Goal: Task Accomplishment & Management: Manage account settings

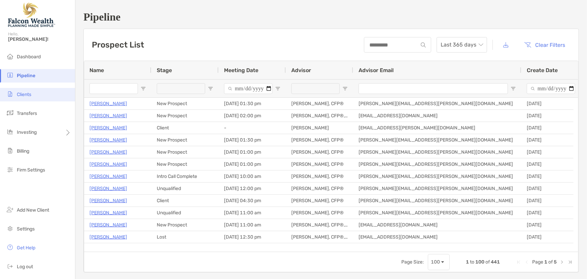
click at [20, 93] on span "Clients" at bounding box center [24, 95] width 14 height 6
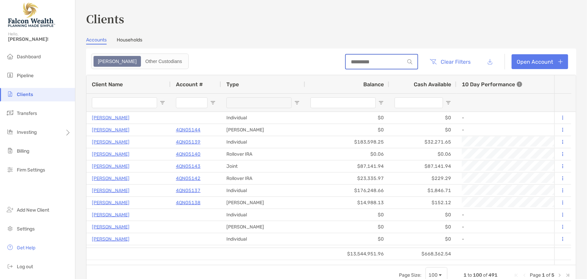
click at [353, 63] on input at bounding box center [375, 62] width 59 height 6
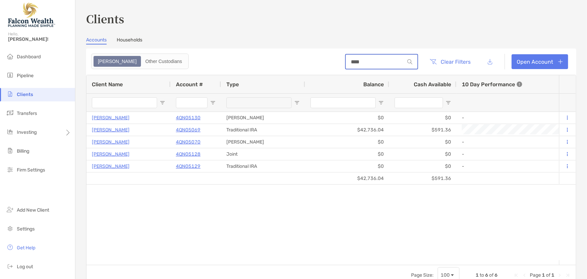
drag, startPoint x: 354, startPoint y: 63, endPoint x: 314, endPoint y: 61, distance: 40.1
click at [314, 61] on header "**** Clear Filters Open Account" at bounding box center [331, 61] width 490 height 26
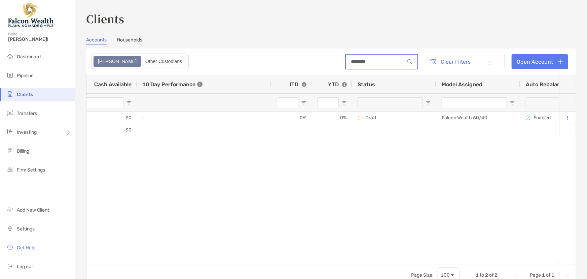
scroll to position [0, 387]
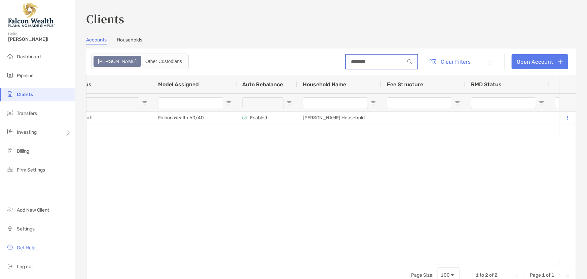
drag, startPoint x: 354, startPoint y: 61, endPoint x: 306, endPoint y: 64, distance: 48.3
click at [306, 64] on header "******* Clear Filters Open Account" at bounding box center [331, 61] width 490 height 26
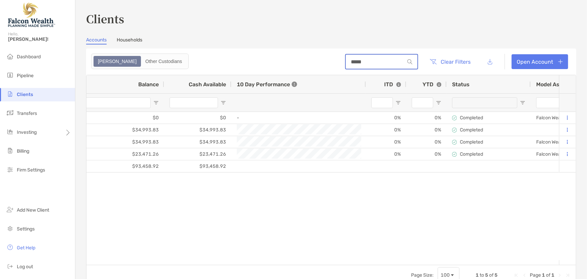
scroll to position [0, 172]
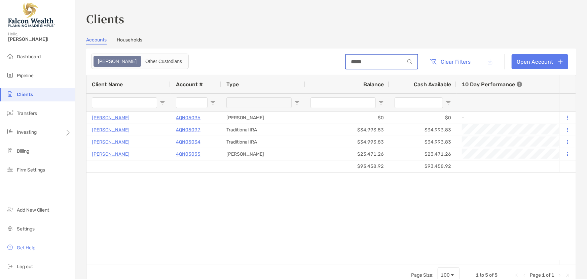
type input "*****"
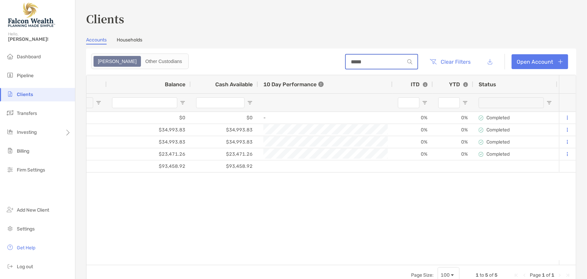
scroll to position [0, 272]
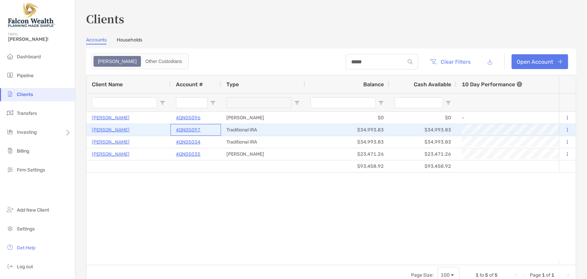
click at [189, 128] on p "4QN05097" at bounding box center [188, 130] width 25 height 8
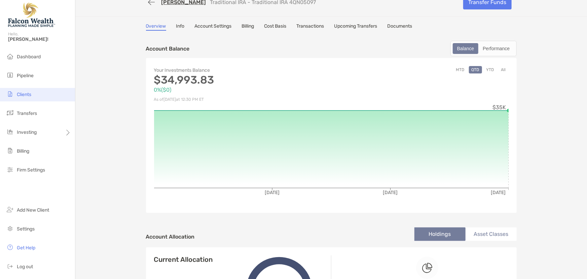
click at [30, 91] on li "Clients" at bounding box center [37, 94] width 75 height 13
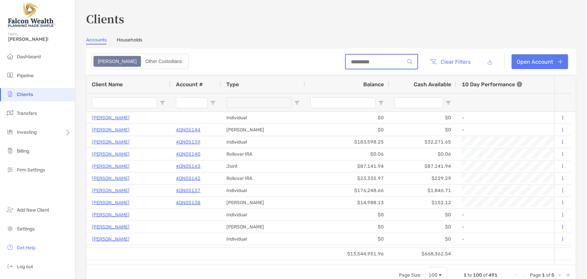
click at [385, 63] on input at bounding box center [375, 62] width 59 height 6
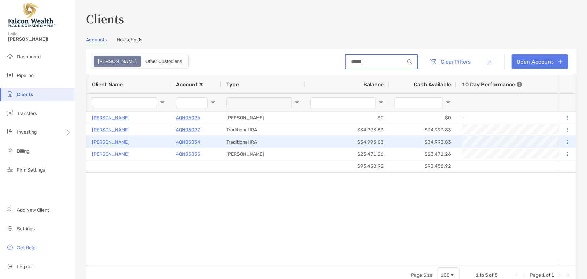
type input "*****"
click at [184, 142] on p "4QN05034" at bounding box center [188, 142] width 25 height 8
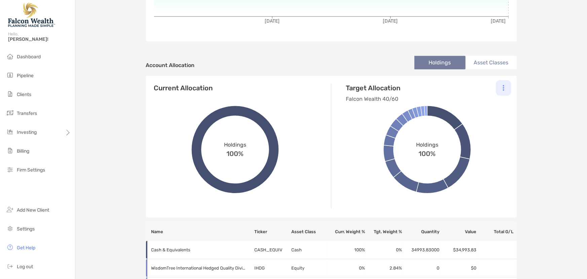
click at [498, 89] on div at bounding box center [503, 87] width 15 height 15
click at [470, 107] on p "Change Model" at bounding box center [458, 106] width 31 height 8
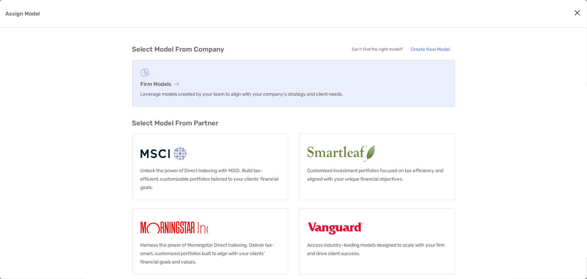
click at [205, 70] on figure "Assign Model" at bounding box center [294, 72] width 306 height 8
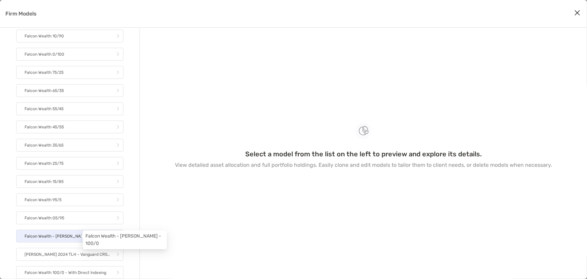
click at [70, 235] on p "Falcon Wealth - [PERSON_NAME] - 100/0" at bounding box center [64, 236] width 79 height 8
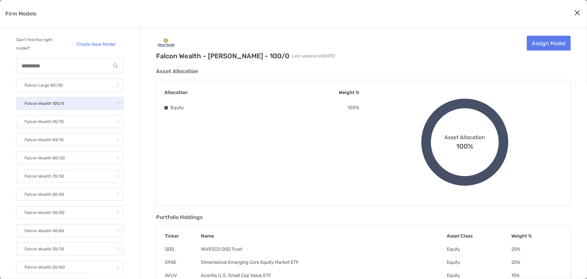
click at [69, 101] on link "Falcon Wealth 100/0" at bounding box center [69, 103] width 107 height 13
click at [581, 12] on icon "Close modal" at bounding box center [578, 13] width 6 height 8
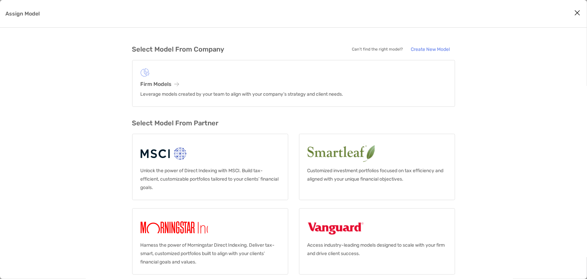
click at [575, 11] on icon "Close modal" at bounding box center [578, 13] width 6 height 8
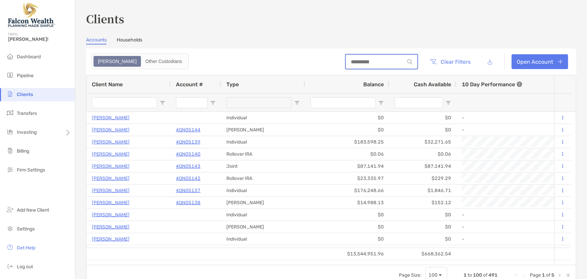
click at [386, 60] on input at bounding box center [375, 62] width 59 height 6
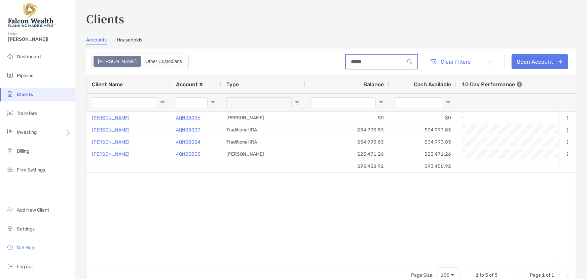
type input "*****"
click at [117, 101] on input "Client Name Filter Input" at bounding box center [124, 102] width 65 height 11
type input "*****"
click at [143, 186] on div "[PERSON_NAME] 4QN05096 [PERSON_NAME] $0 $0 - 0% 0% Completed Falcon Wealth - [P…" at bounding box center [322, 186] width 473 height 148
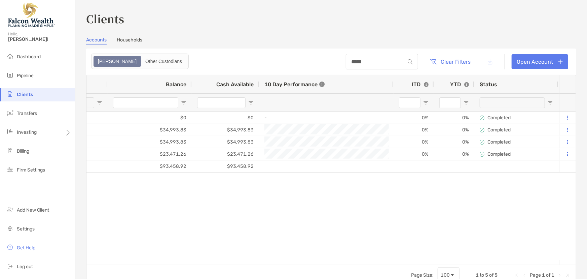
scroll to position [0, 216]
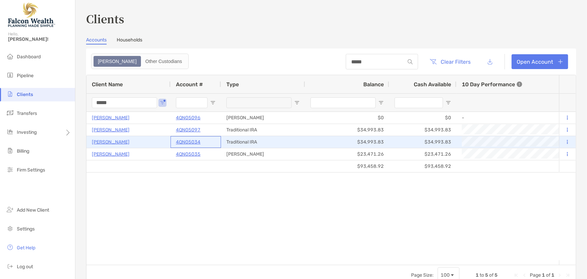
click at [191, 140] on p "4QN05034" at bounding box center [188, 142] width 25 height 8
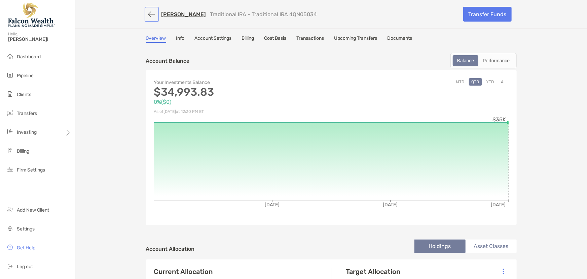
click at [151, 12] on button "button" at bounding box center [151, 14] width 11 height 12
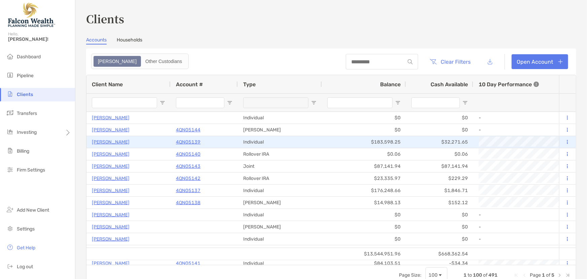
type input "*****"
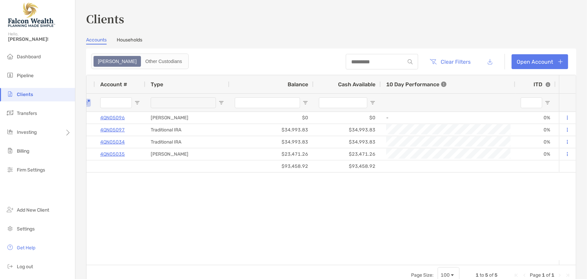
scroll to position [0, 82]
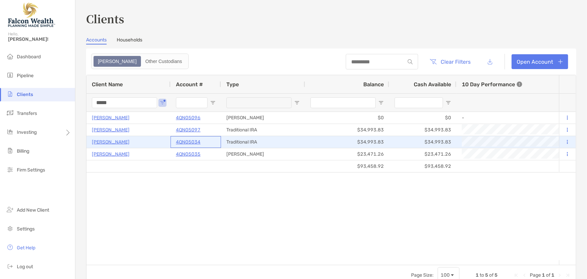
click at [189, 141] on p "4QN05034" at bounding box center [188, 142] width 25 height 8
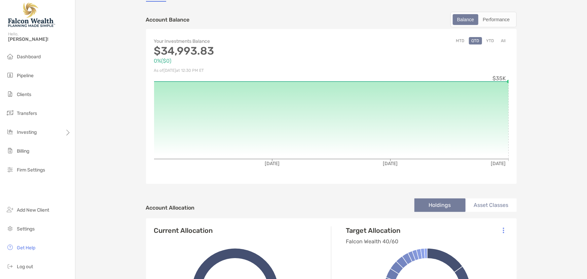
scroll to position [122, 0]
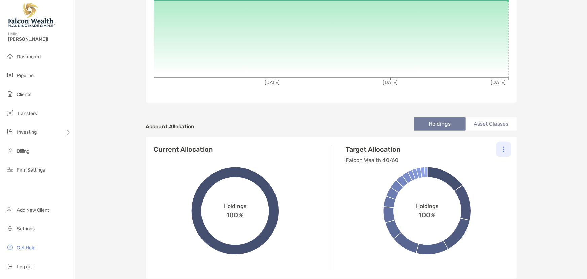
click at [503, 148] on div at bounding box center [503, 148] width 15 height 15
click at [465, 165] on p "Change Model" at bounding box center [458, 167] width 31 height 8
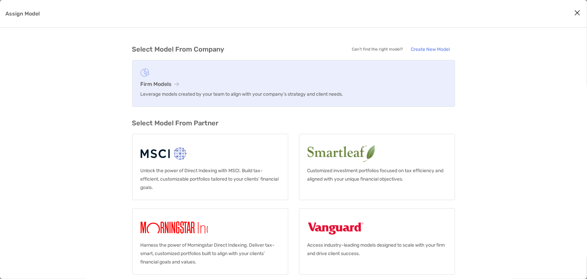
click at [182, 85] on h3 "Firm Models" at bounding box center [294, 84] width 306 height 6
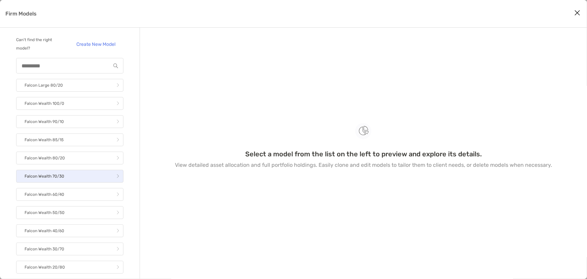
click at [80, 175] on link "Falcon Wealth 70/30" at bounding box center [69, 176] width 107 height 13
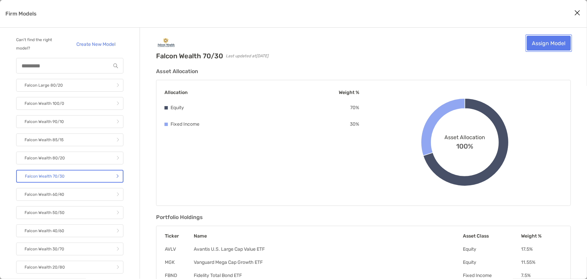
click at [538, 43] on link "Assign Model" at bounding box center [549, 43] width 44 height 15
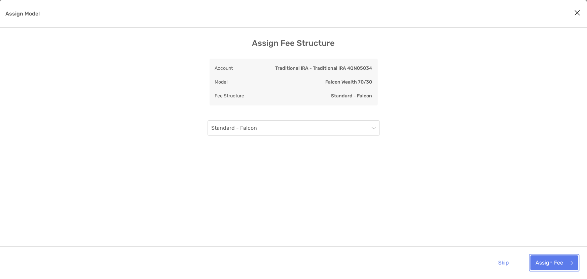
click at [563, 261] on button "Assign Fee" at bounding box center [555, 262] width 48 height 15
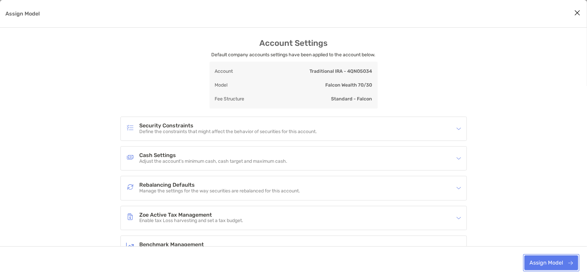
click at [561, 260] on button "Assign Model" at bounding box center [552, 262] width 54 height 15
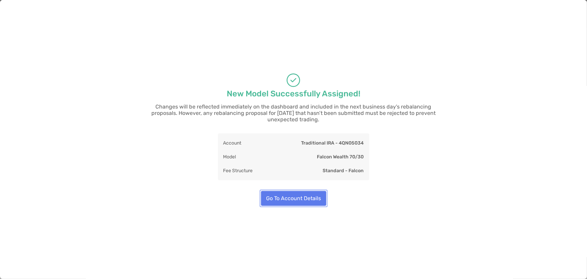
click at [283, 197] on button "Go To Account Details" at bounding box center [293, 198] width 65 height 15
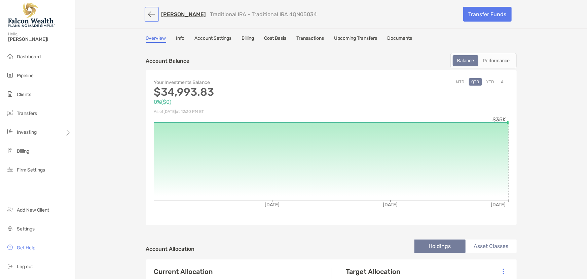
click at [150, 12] on button "button" at bounding box center [151, 14] width 11 height 12
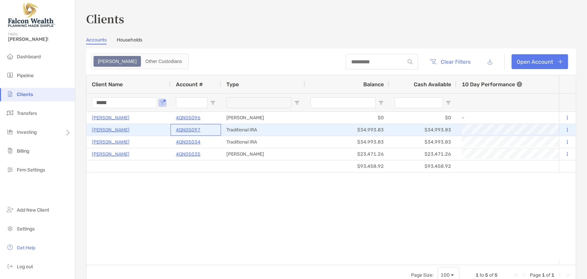
click at [187, 130] on p "4QN05097" at bounding box center [188, 130] width 25 height 8
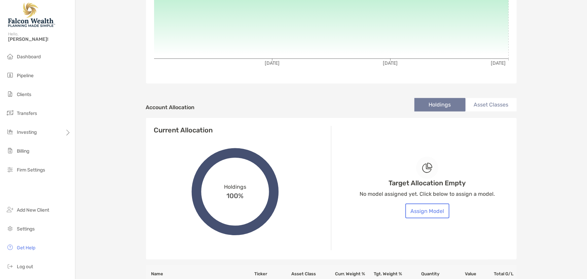
scroll to position [214, 0]
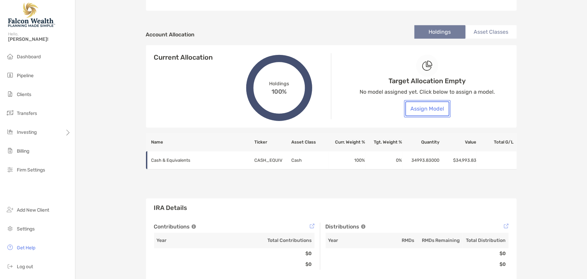
click at [423, 104] on button "Assign Model" at bounding box center [428, 108] width 44 height 15
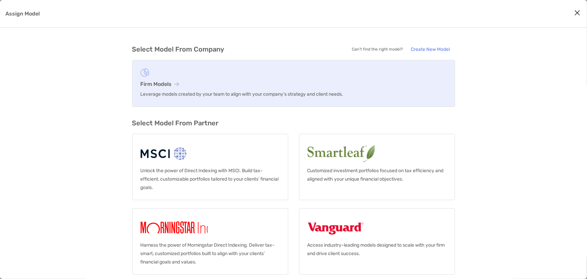
click at [229, 88] on link "Firm Models Leverage models created by your team to align with your company’s s…" at bounding box center [293, 83] width 323 height 47
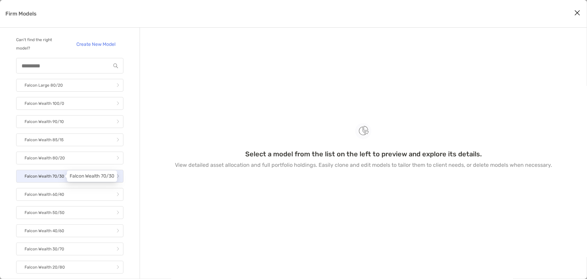
click at [57, 174] on p "Falcon Wealth 70/30" at bounding box center [45, 176] width 40 height 8
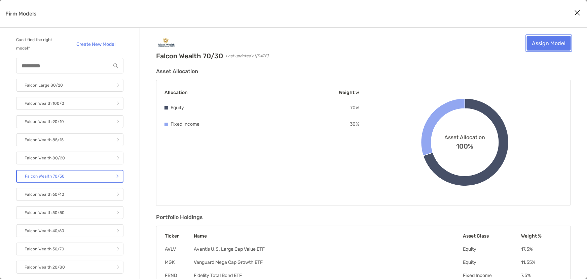
click at [535, 44] on link "Assign Model" at bounding box center [549, 43] width 44 height 15
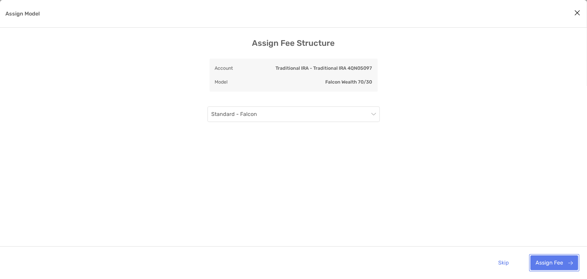
click at [552, 264] on button "Assign Fee" at bounding box center [555, 262] width 48 height 15
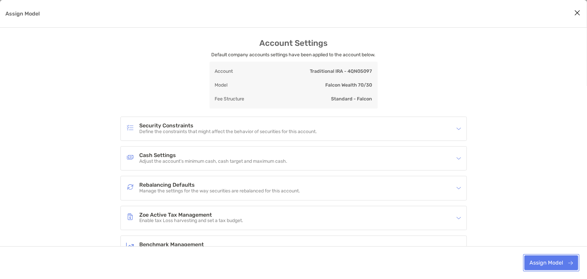
click at [552, 264] on button "Assign Model" at bounding box center [552, 262] width 54 height 15
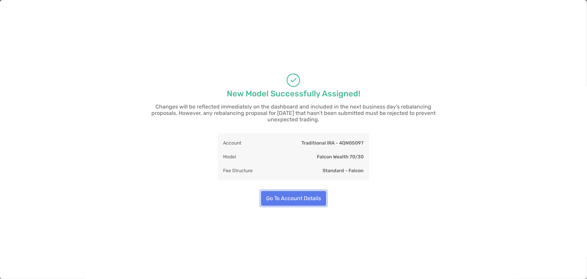
click at [310, 192] on button "Go To Account Details" at bounding box center [293, 198] width 65 height 15
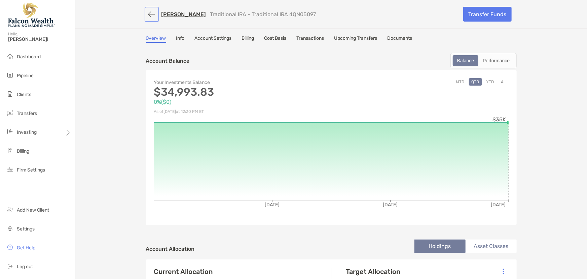
click at [146, 12] on button "button" at bounding box center [151, 14] width 11 height 12
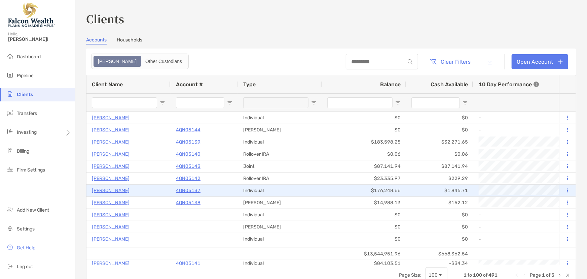
type input "*****"
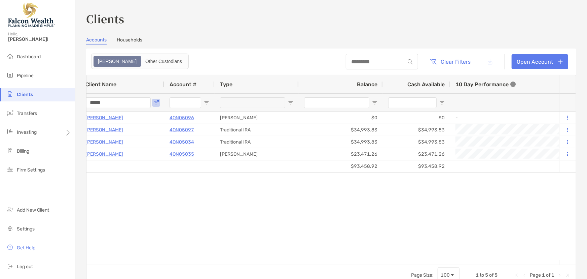
scroll to position [0, 7]
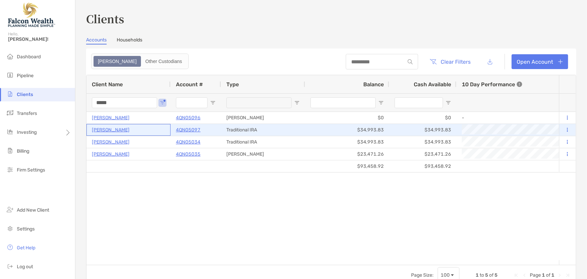
click at [116, 128] on p "[PERSON_NAME]" at bounding box center [111, 130] width 38 height 8
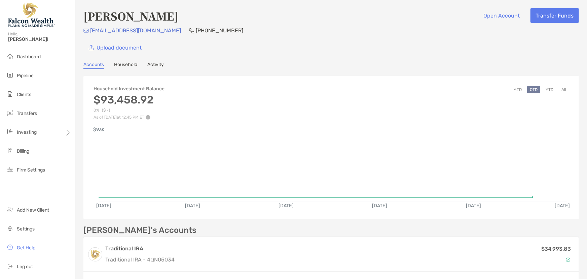
click at [134, 62] on link "Household" at bounding box center [125, 65] width 23 height 7
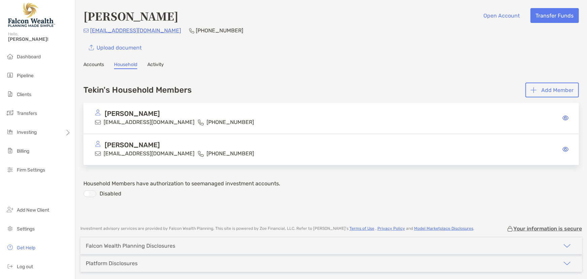
click at [131, 147] on p "[PERSON_NAME]" at bounding box center [132, 145] width 55 height 8
click at [563, 147] on icon at bounding box center [566, 148] width 6 height 5
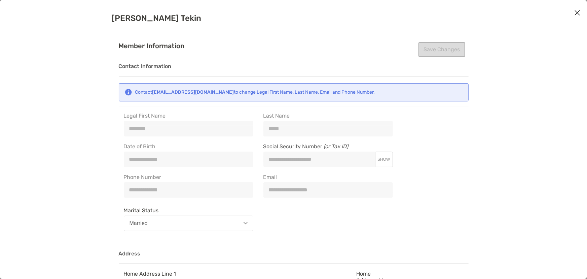
type input "**********"
click at [387, 160] on span "SHOW" at bounding box center [383, 159] width 12 height 5
drag, startPoint x: 348, startPoint y: 158, endPoint x: 261, endPoint y: 157, distance: 86.5
click at [261, 157] on div "**********" at bounding box center [258, 172] width 279 height 121
click at [387, 157] on span "HIDE" at bounding box center [384, 159] width 10 height 5
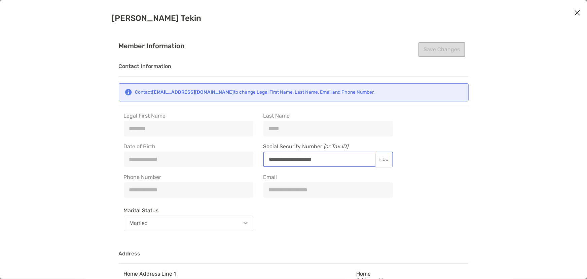
type input "**********"
click at [150, 162] on div "**********" at bounding box center [189, 158] width 130 height 15
click at [131, 161] on div "**********" at bounding box center [189, 158] width 130 height 15
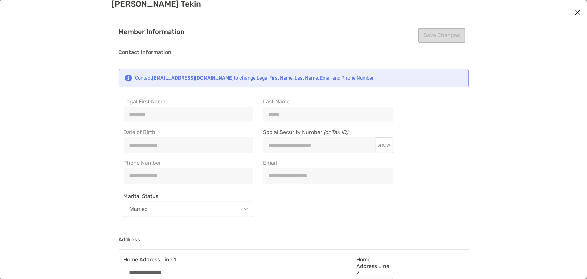
scroll to position [30, 0]
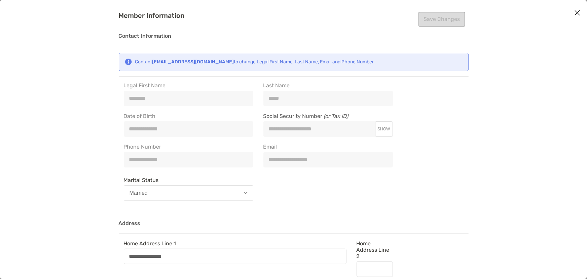
drag, startPoint x: 344, startPoint y: 162, endPoint x: 263, endPoint y: 161, distance: 81.1
click at [263, 161] on div "**********" at bounding box center [258, 142] width 279 height 121
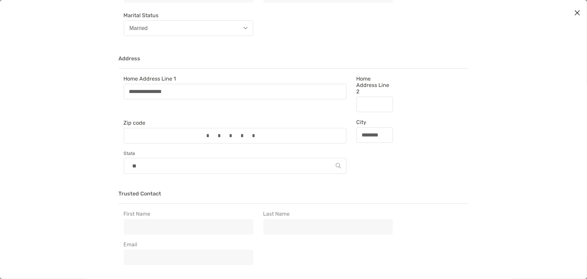
scroll to position [0, 0]
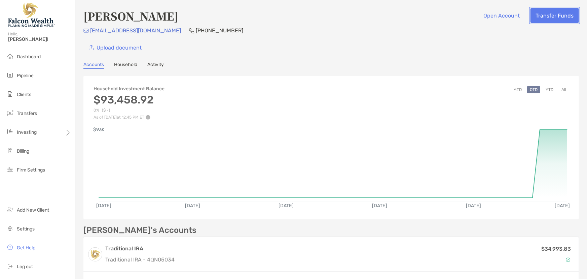
click at [539, 21] on button "Transfer Funds" at bounding box center [555, 15] width 48 height 15
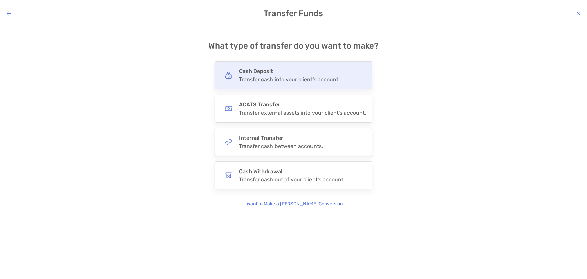
click at [263, 79] on div "Transfer cash into your client's account." at bounding box center [289, 79] width 101 height 6
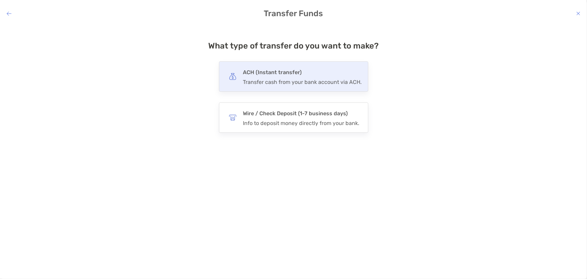
click at [263, 77] on div "ACH (Instant transfer) Transfer cash from your bank account via ACH." at bounding box center [302, 77] width 119 height 18
click at [0, 0] on input "***" at bounding box center [0, 0] width 0 height 0
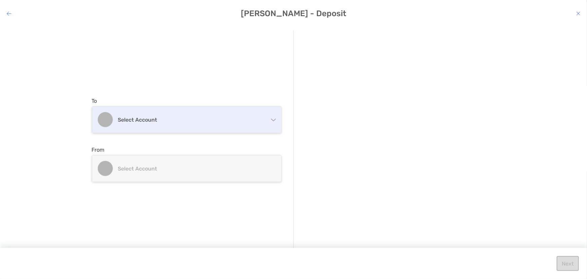
click at [175, 121] on h4 "Select account" at bounding box center [190, 119] width 145 height 6
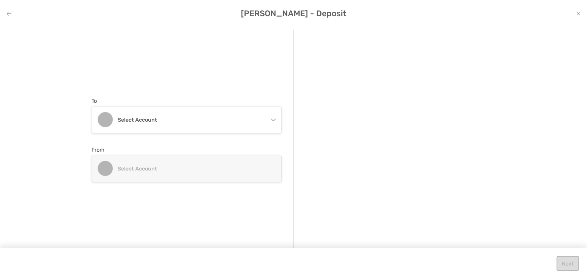
click at [163, 86] on div "To Select account Traditional IRA Traditional IRA 4QN05034 - [PERSON_NAME] [PER…" at bounding box center [193, 139] width 202 height 219
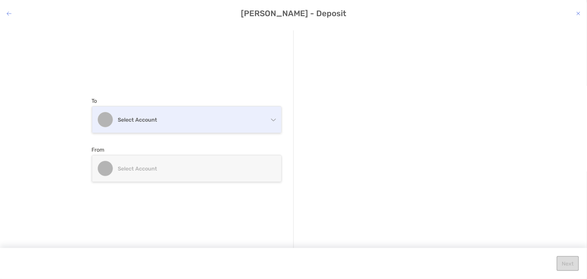
click at [149, 126] on div "Select account" at bounding box center [186, 119] width 189 height 26
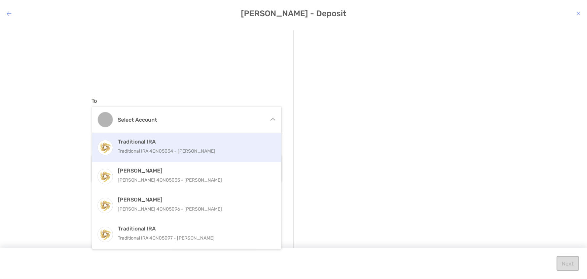
click at [141, 154] on p "Traditional IRA 4QN05034 - [PERSON_NAME]" at bounding box center [194, 151] width 152 height 8
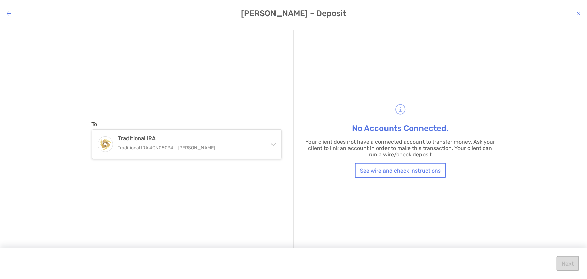
click at [9, 11] on icon "modal" at bounding box center [9, 13] width 5 height 5
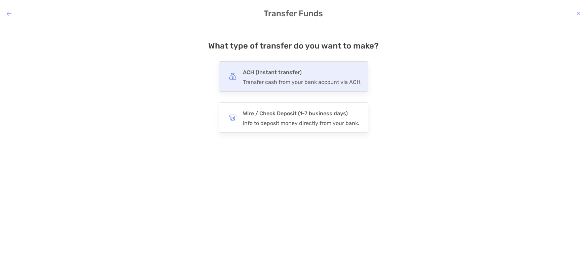
click at [274, 81] on div "Transfer cash from your bank account via ACH." at bounding box center [302, 82] width 119 height 6
click at [0, 0] on input "***" at bounding box center [0, 0] width 0 height 0
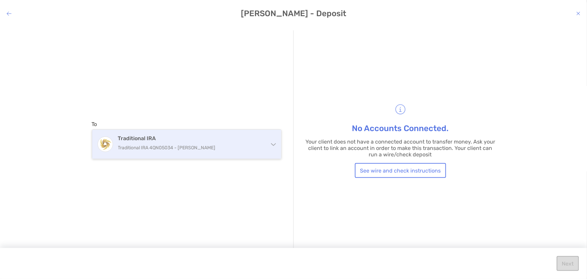
click at [185, 138] on h4 "Traditional IRA" at bounding box center [190, 138] width 145 height 6
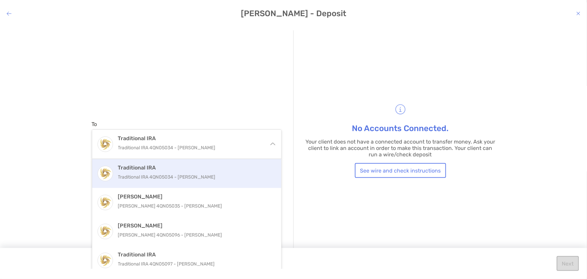
scroll to position [5, 0]
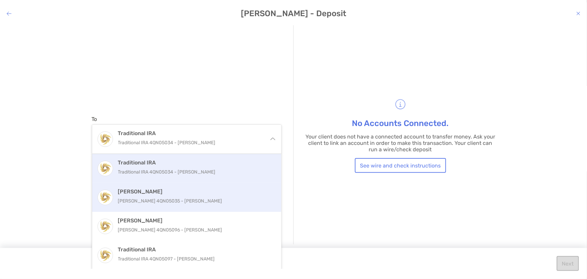
click at [138, 197] on p "[PERSON_NAME] 4QN05035 - [PERSON_NAME]" at bounding box center [194, 201] width 152 height 8
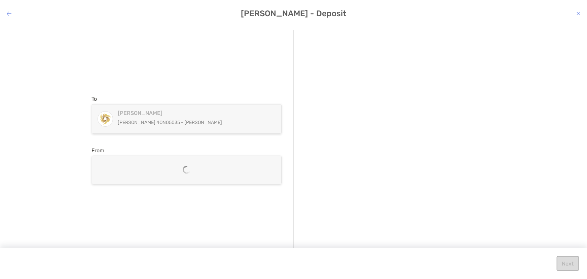
scroll to position [0, 0]
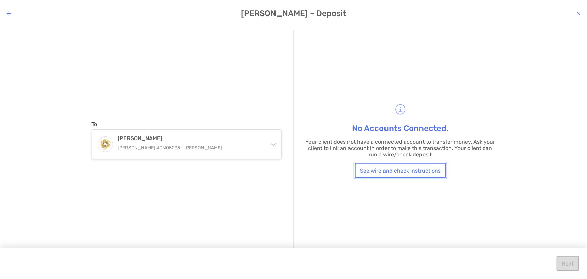
click at [397, 173] on button "See wire and check instructions" at bounding box center [400, 170] width 91 height 15
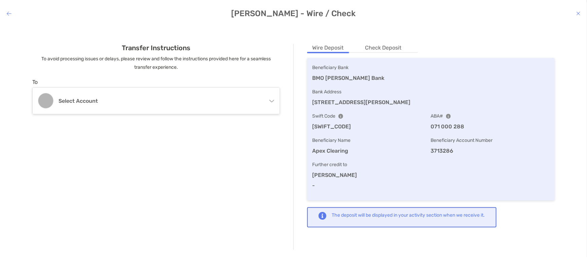
click at [378, 46] on li "Check Deposit" at bounding box center [383, 48] width 47 height 8
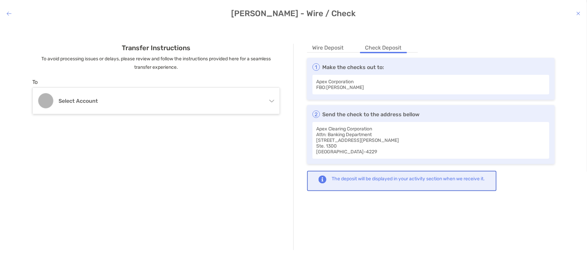
click at [342, 45] on li "Wire Deposit" at bounding box center [328, 48] width 42 height 8
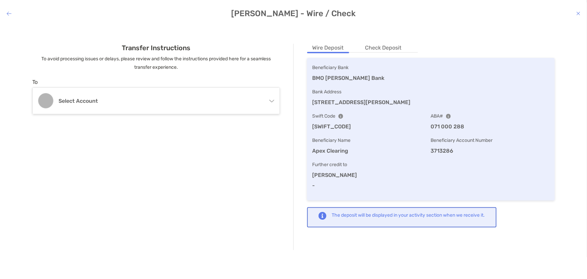
click at [579, 12] on icon "modal" at bounding box center [579, 13] width 4 height 5
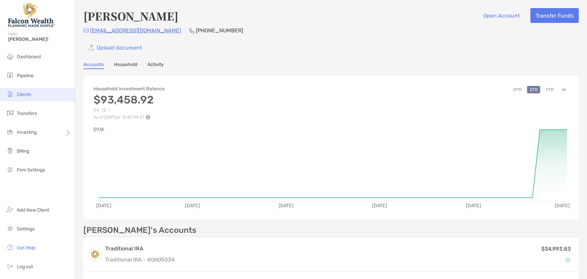
click at [24, 97] on li "Clients" at bounding box center [37, 94] width 75 height 13
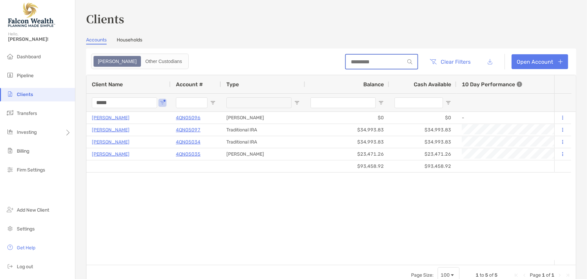
click at [362, 62] on input at bounding box center [375, 62] width 59 height 6
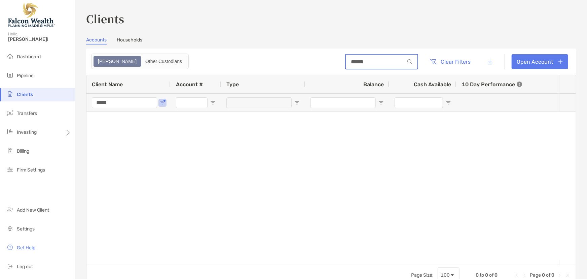
type input "******"
drag, startPoint x: 122, startPoint y: 104, endPoint x: 80, endPoint y: 104, distance: 41.1
click at [80, 104] on div "Clients Accounts Households Zoe Other Custodians ****** Clear Filters Open Acco…" at bounding box center [331, 139] width 512 height 279
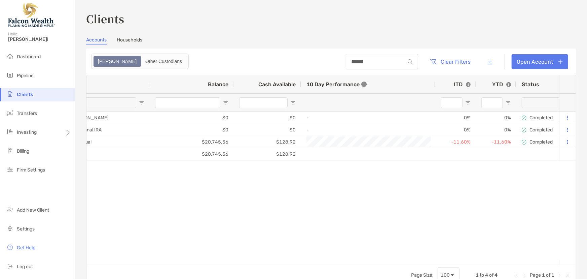
scroll to position [0, 324]
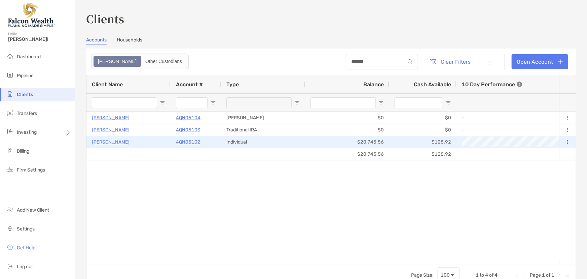
click at [180, 142] on p "4QN05102" at bounding box center [188, 142] width 25 height 8
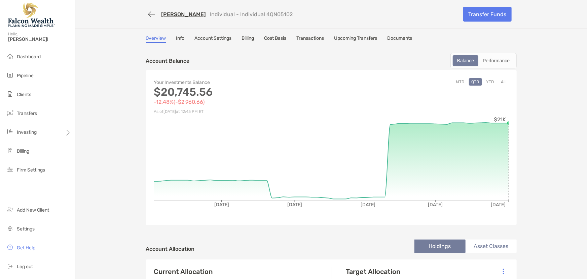
click at [490, 81] on button "YTD" at bounding box center [490, 81] width 13 height 7
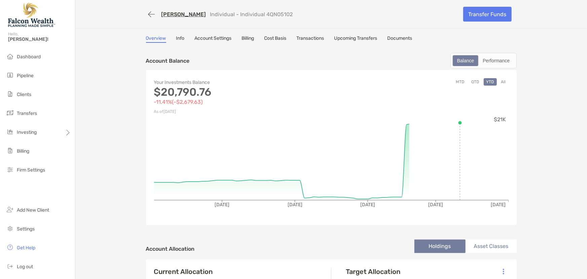
click at [501, 80] on button "All" at bounding box center [504, 81] width 10 height 7
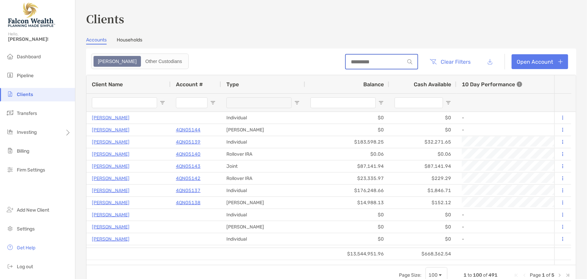
click at [372, 61] on input at bounding box center [375, 62] width 59 height 6
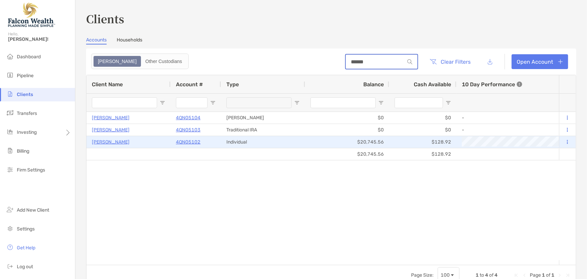
type input "******"
click at [185, 143] on p "4QN05102" at bounding box center [188, 142] width 25 height 8
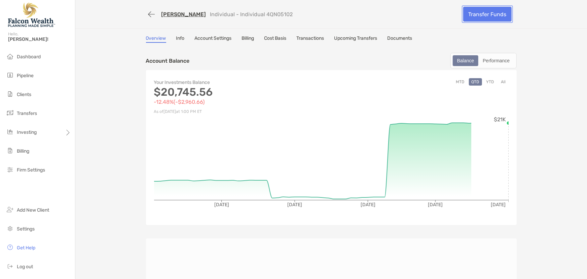
click at [479, 15] on link "Transfer Funds" at bounding box center [487, 14] width 48 height 15
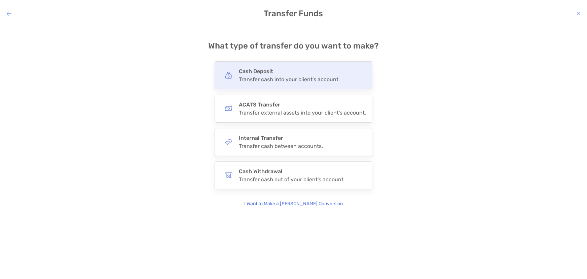
click at [246, 78] on div "Transfer cash into your client's account." at bounding box center [289, 79] width 101 height 6
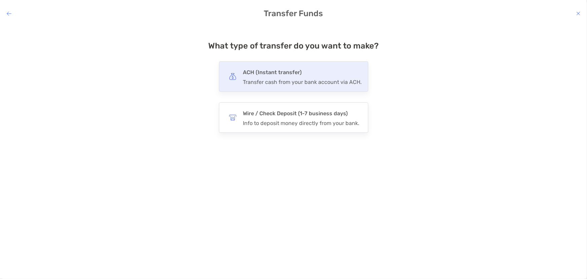
click at [256, 77] on h4 "ACH (Instant transfer)" at bounding box center [302, 72] width 119 height 9
click at [0, 0] on input "***" at bounding box center [0, 0] width 0 height 0
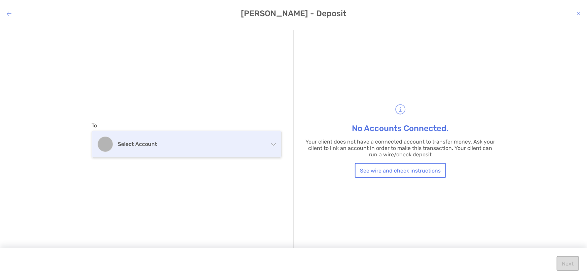
click at [166, 141] on h4 "Select account" at bounding box center [190, 144] width 145 height 6
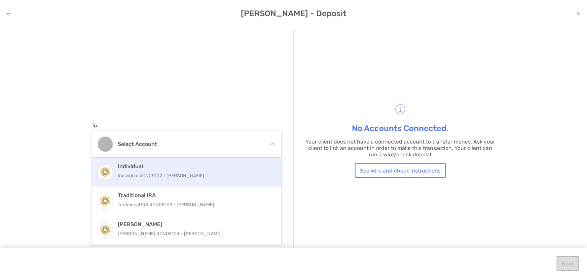
click at [137, 177] on p "Individual 4QN05102 - [PERSON_NAME]" at bounding box center [194, 175] width 152 height 8
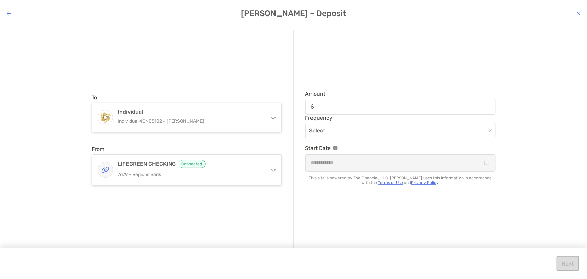
click at [578, 13] on icon "modal" at bounding box center [579, 13] width 4 height 5
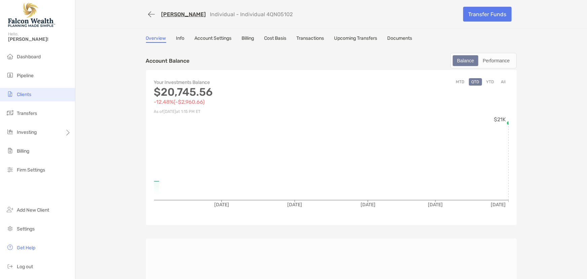
click at [27, 92] on span "Clients" at bounding box center [24, 95] width 14 height 6
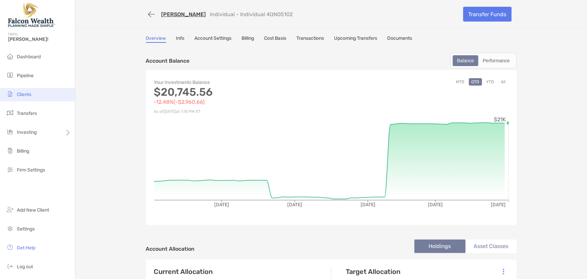
click at [27, 95] on span "Clients" at bounding box center [24, 95] width 14 height 6
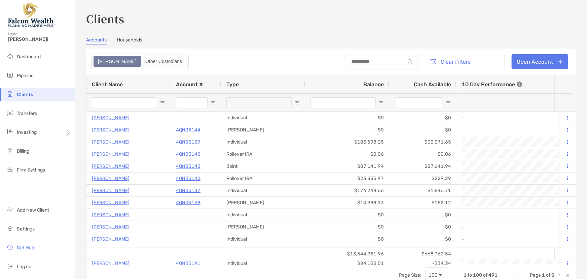
drag, startPoint x: 366, startPoint y: 54, endPoint x: 357, endPoint y: 65, distance: 14.1
click at [366, 54] on div at bounding box center [382, 61] width 72 height 15
click at [355, 63] on input at bounding box center [375, 62] width 59 height 6
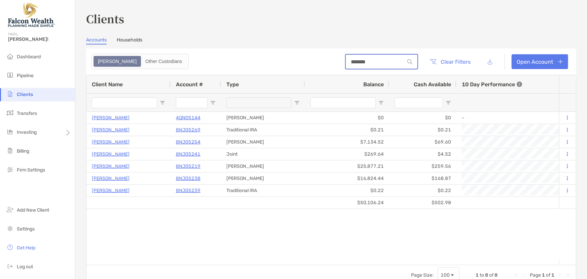
type input "*******"
